Goal: Task Accomplishment & Management: Manage account settings

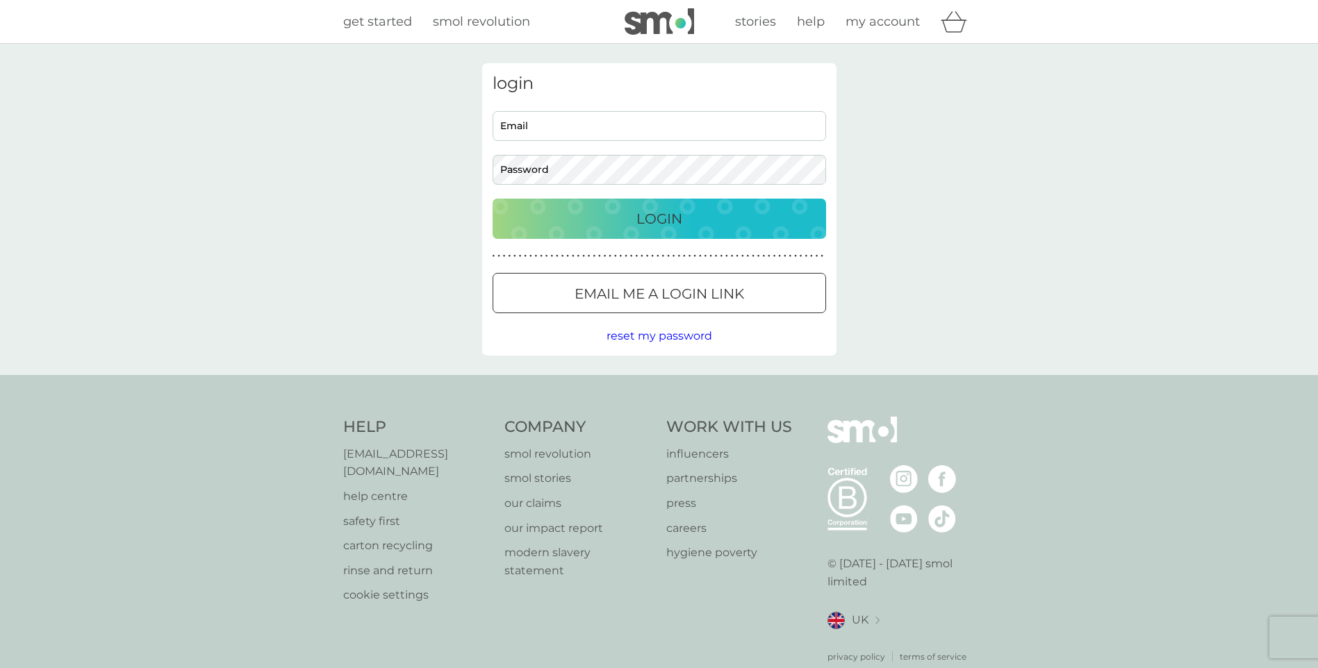
click at [572, 131] on input "Email" at bounding box center [658, 126] width 333 height 30
type input "wenmobilephone@gmail.com"
click at [492, 199] on button "Login" at bounding box center [658, 219] width 333 height 40
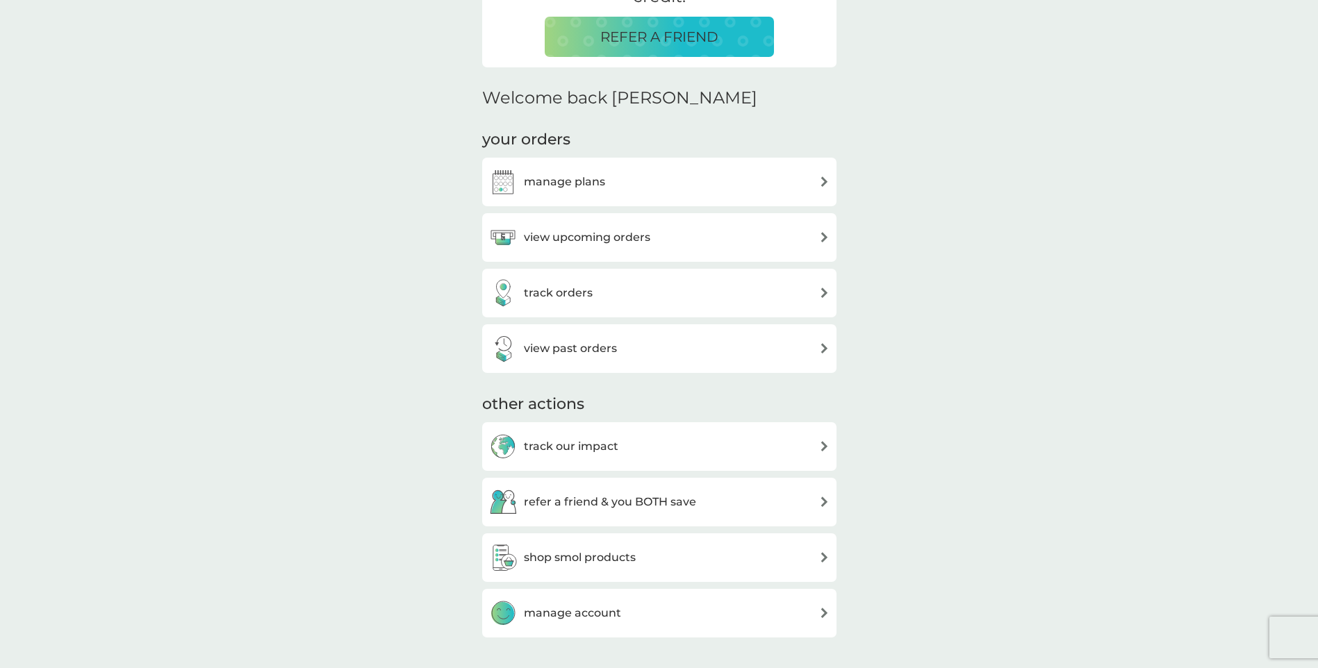
scroll to position [347, 0]
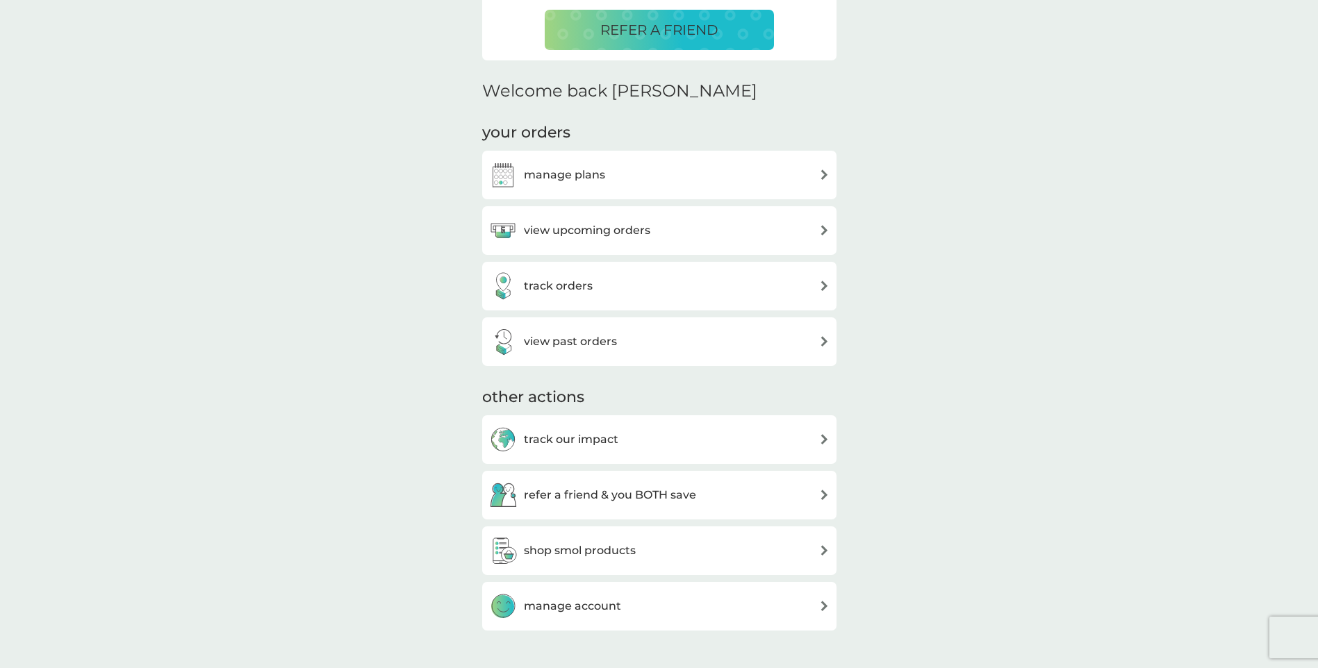
click at [813, 167] on div "manage plans" at bounding box center [659, 175] width 340 height 28
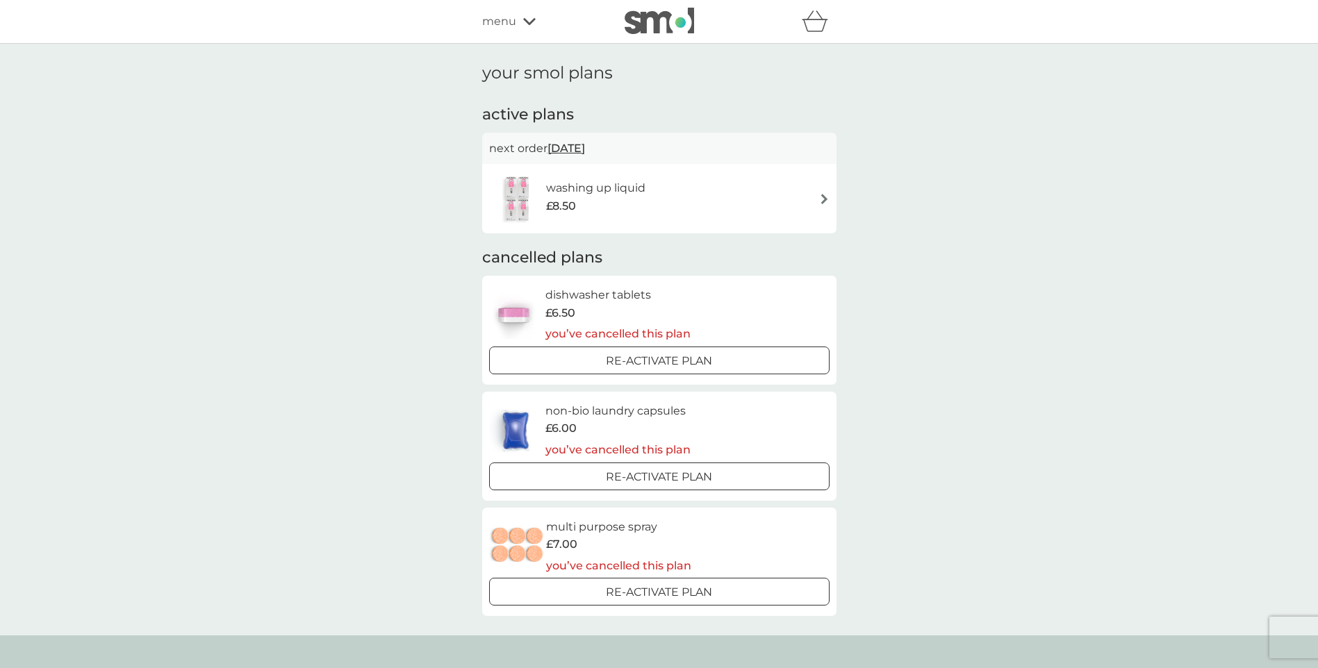
click at [823, 192] on div "washing up liquid £8.50" at bounding box center [659, 198] width 340 height 49
click at [820, 199] on img at bounding box center [824, 199] width 10 height 10
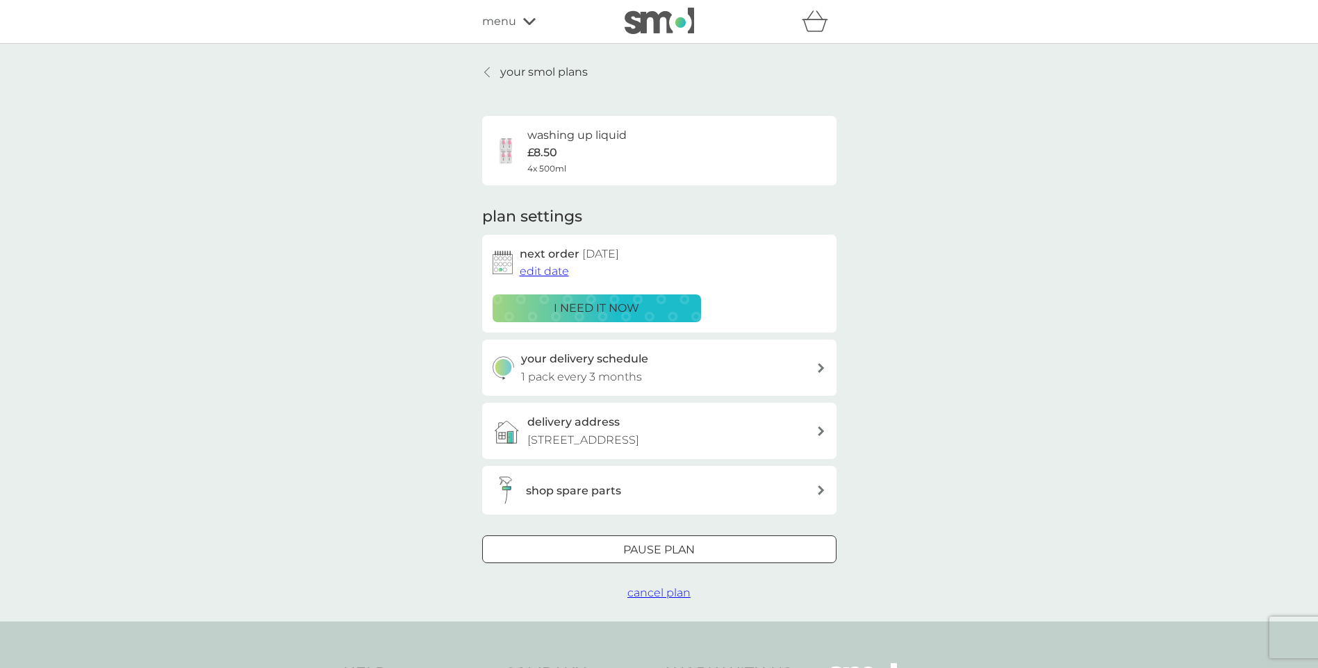
click at [665, 593] on span "cancel plan" at bounding box center [658, 592] width 63 height 13
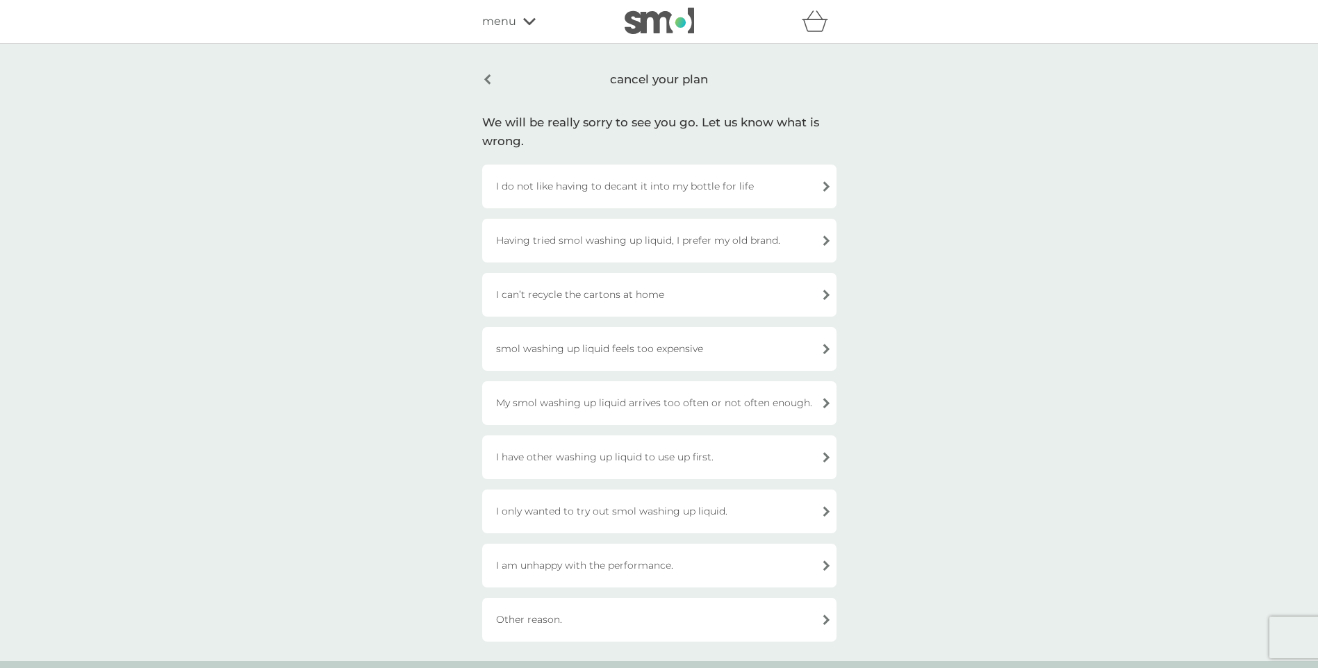
click at [581, 347] on div "smol washing up liquid feels too expensive" at bounding box center [659, 349] width 354 height 44
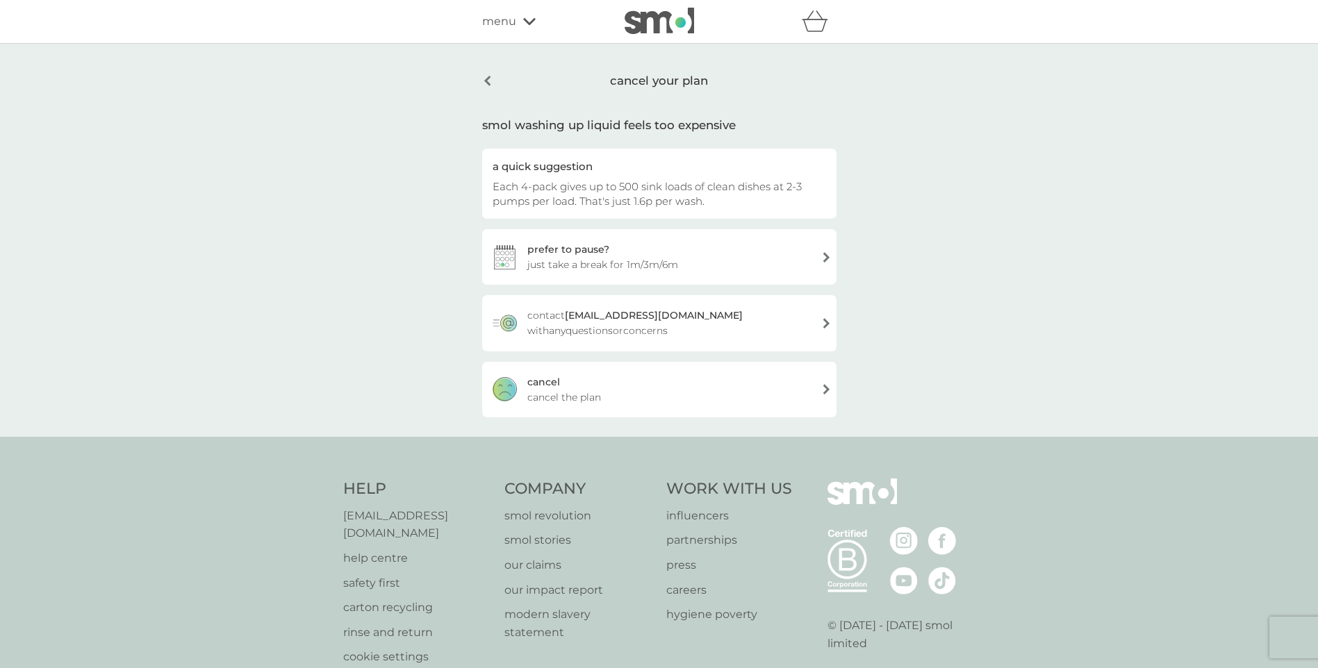
click at [829, 388] on div "[PERSON_NAME] the plan" at bounding box center [659, 390] width 354 height 56
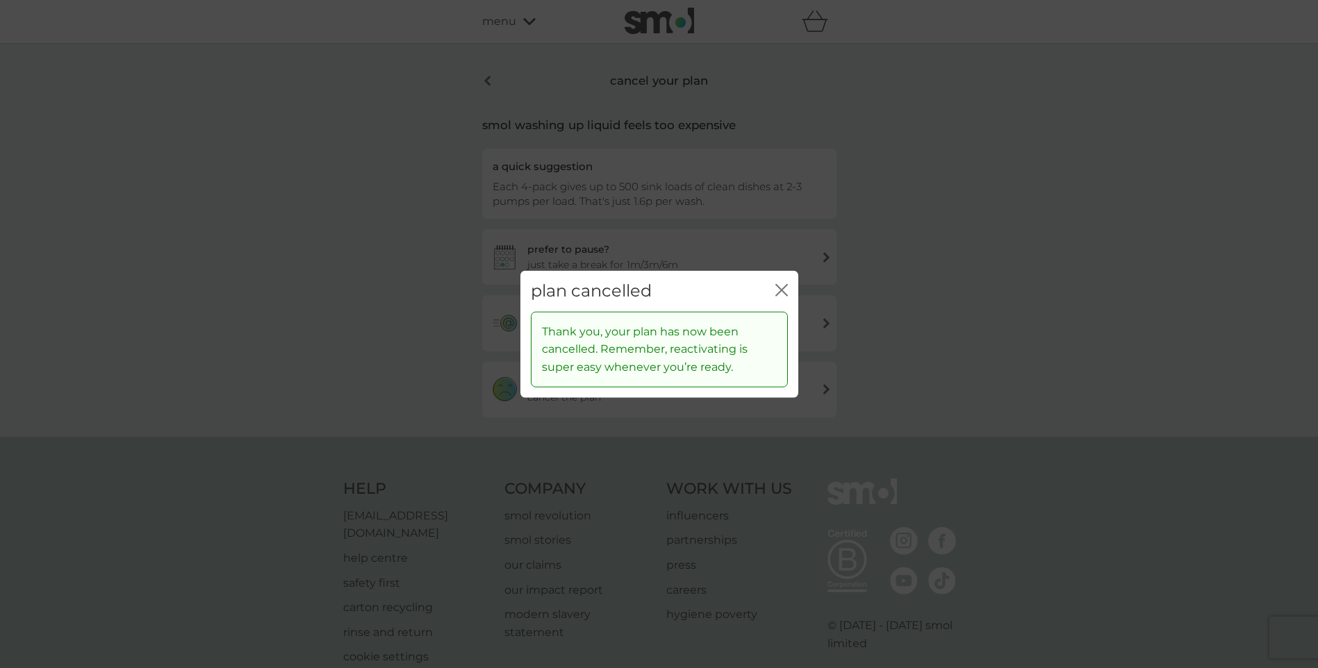
click at [777, 291] on icon "close" at bounding box center [781, 290] width 13 height 13
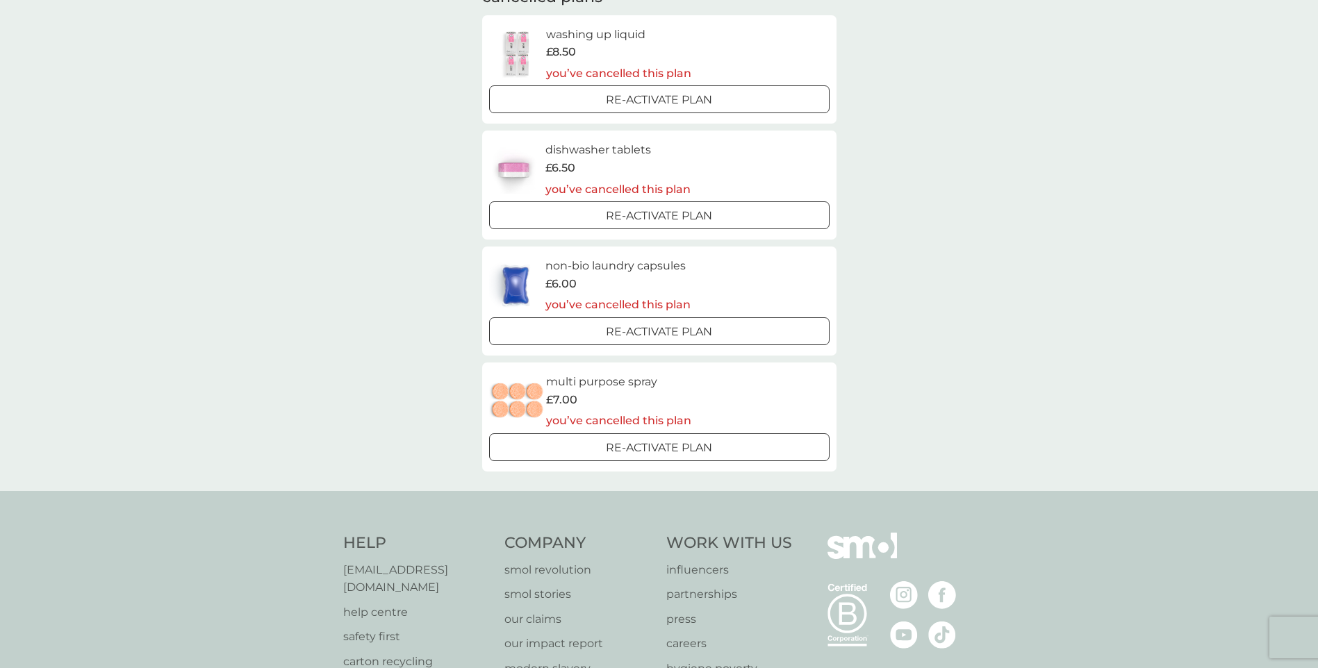
scroll to position [139, 0]
